Goal: Information Seeking & Learning: Find contact information

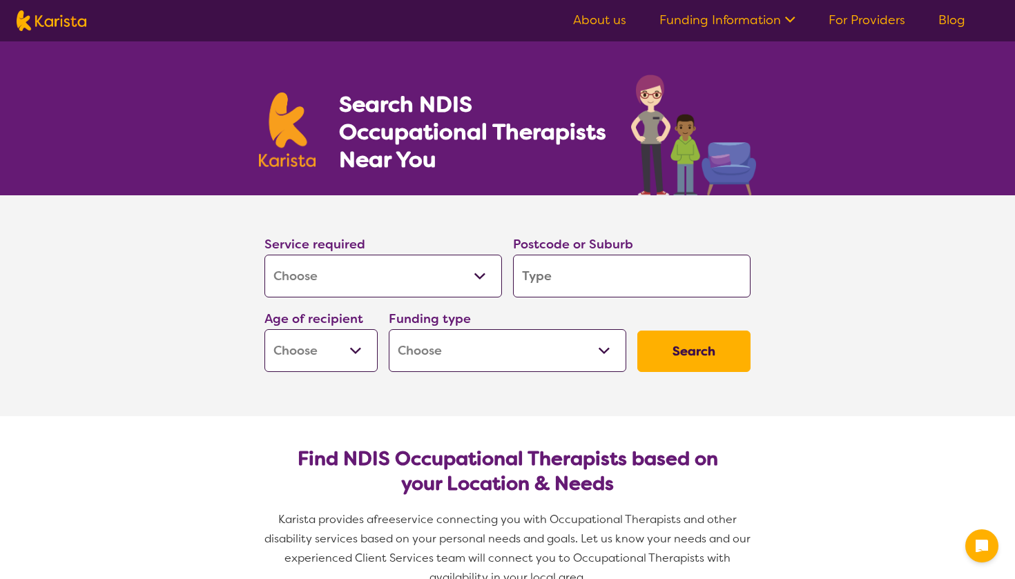
select select "[MEDICAL_DATA]"
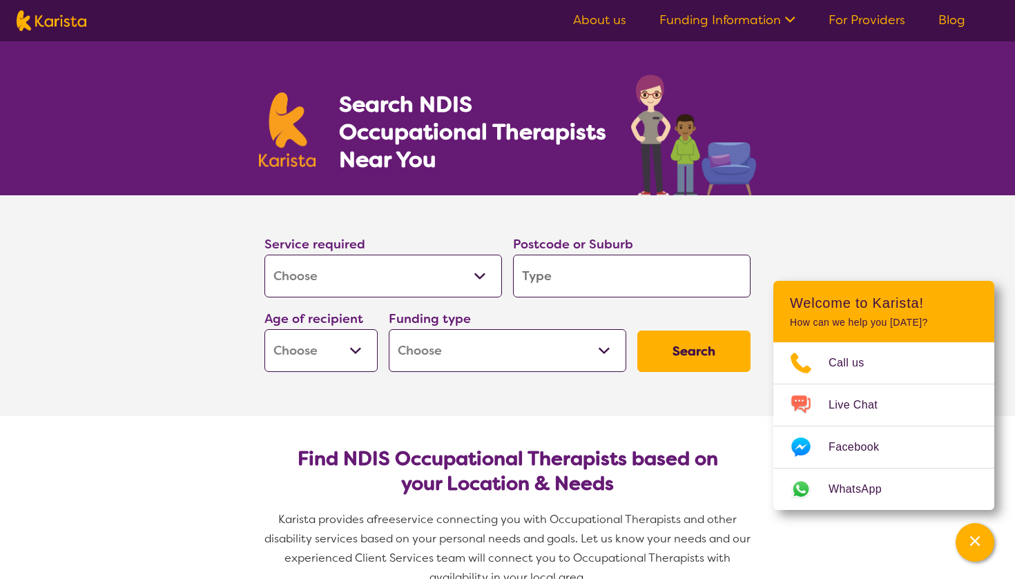
click at [574, 263] on input "search" at bounding box center [631, 276] width 237 height 43
type input "5"
type input "53"
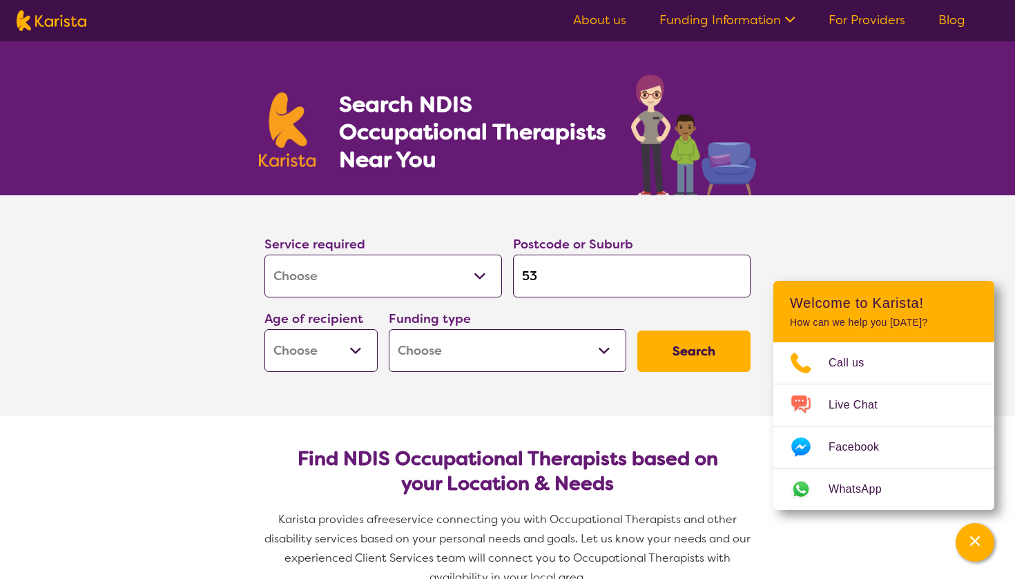
type input "534"
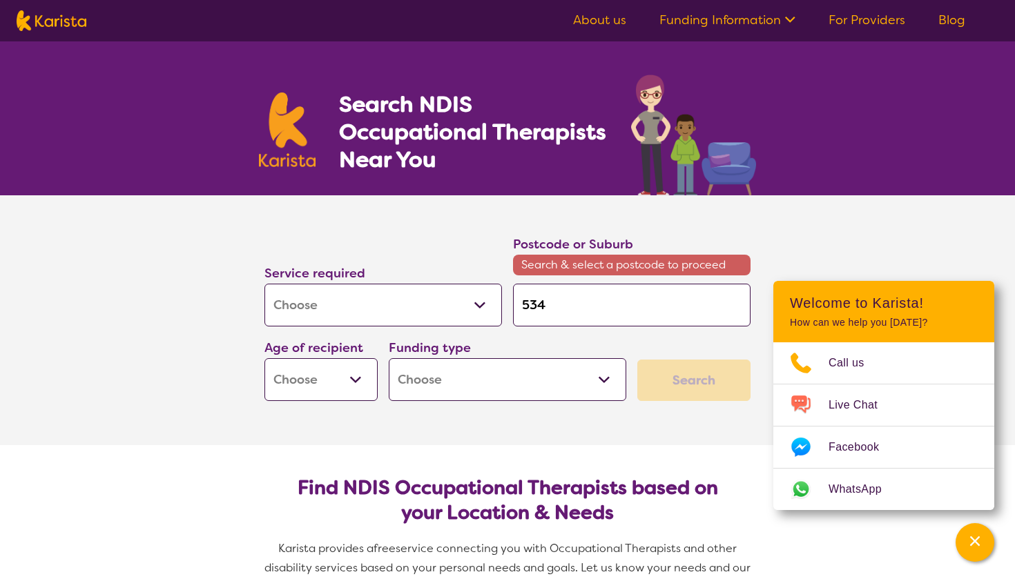
type input "5341"
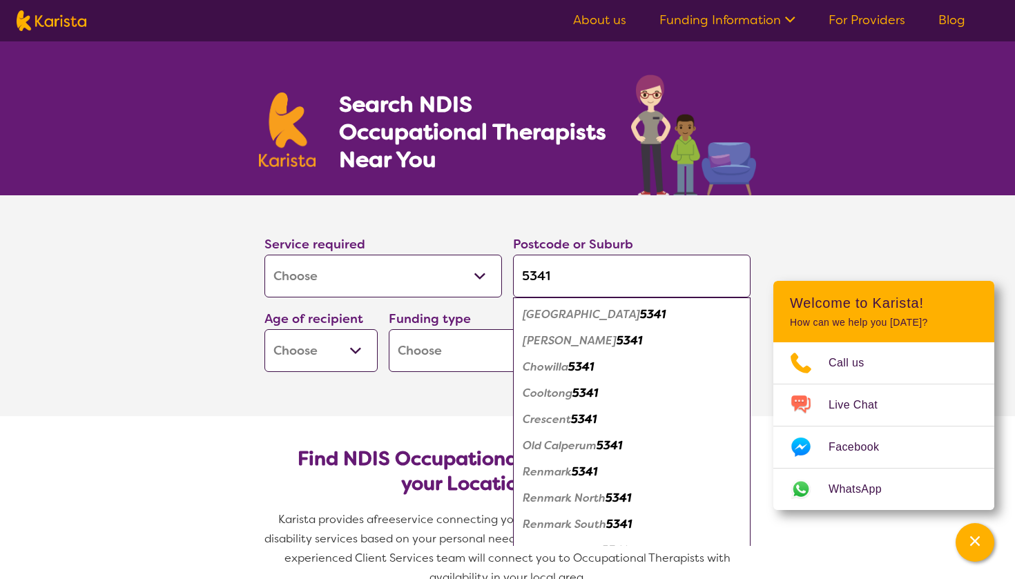
type input "5341"
click at [556, 473] on em "Renmark" at bounding box center [546, 471] width 49 height 14
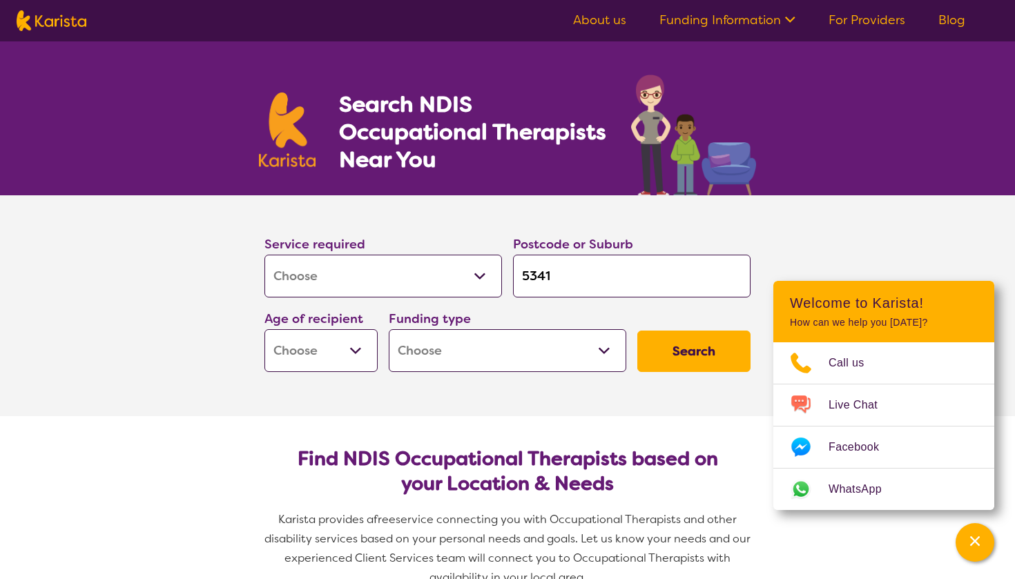
select select "EC"
select select "NDIS"
click at [664, 344] on button "Search" at bounding box center [693, 351] width 113 height 41
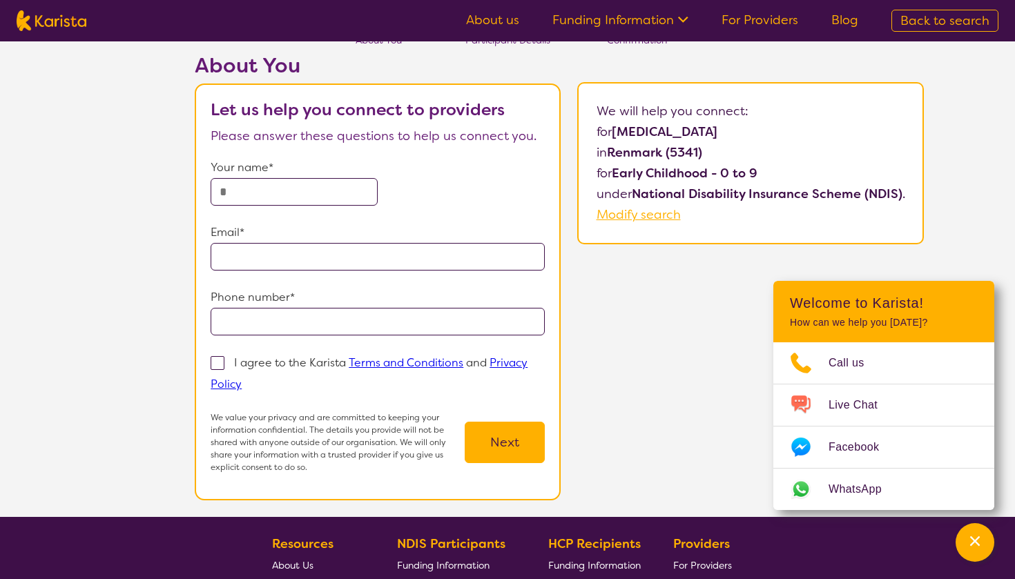
scroll to position [73, 0]
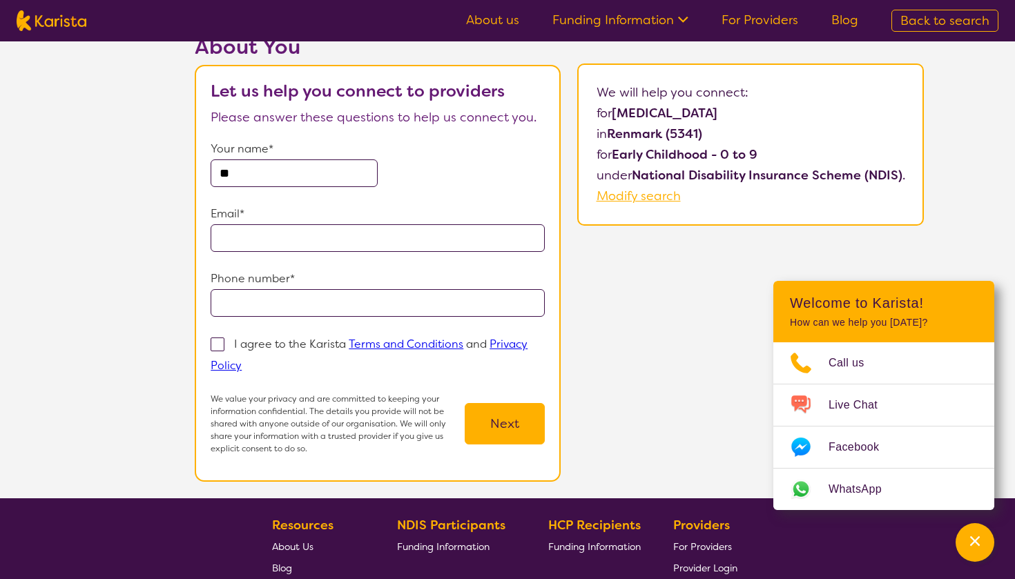
type input "*"
type input "******"
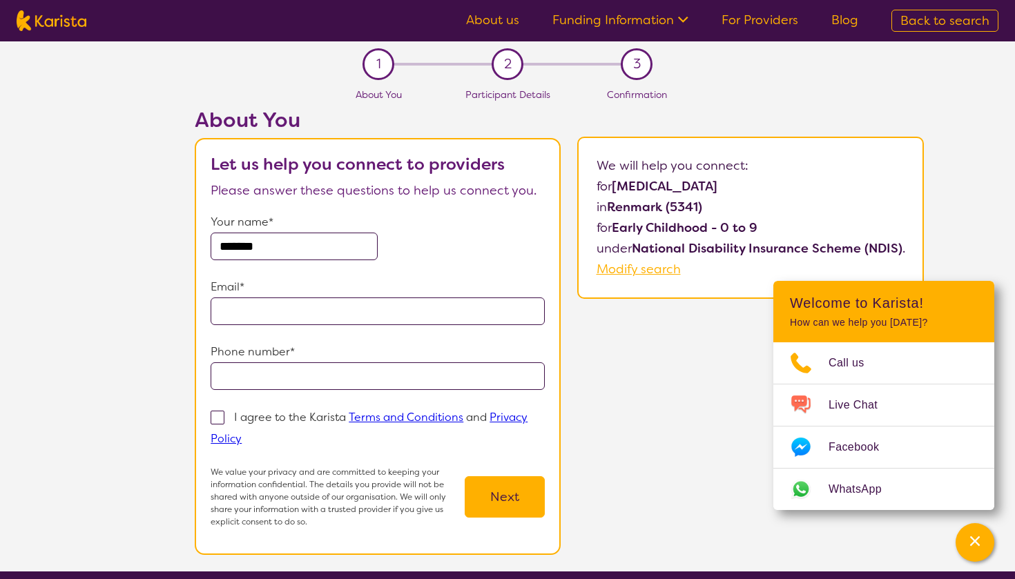
scroll to position [0, 0]
select select "[MEDICAL_DATA]"
select select "EC"
select select "NDIS"
select select "[MEDICAL_DATA]"
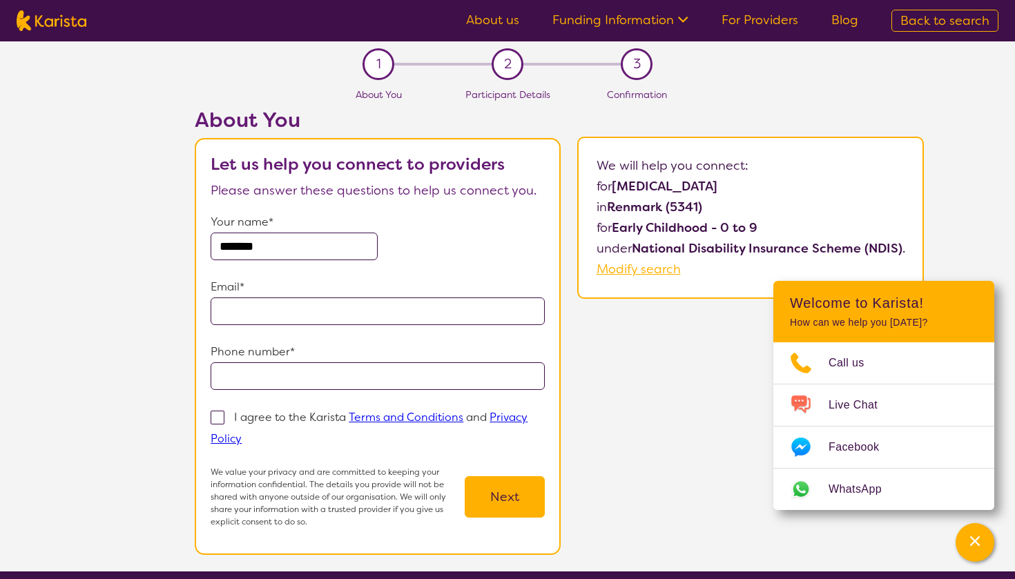
select select "EC"
select select "NDIS"
